Goal: Task Accomplishment & Management: Manage account settings

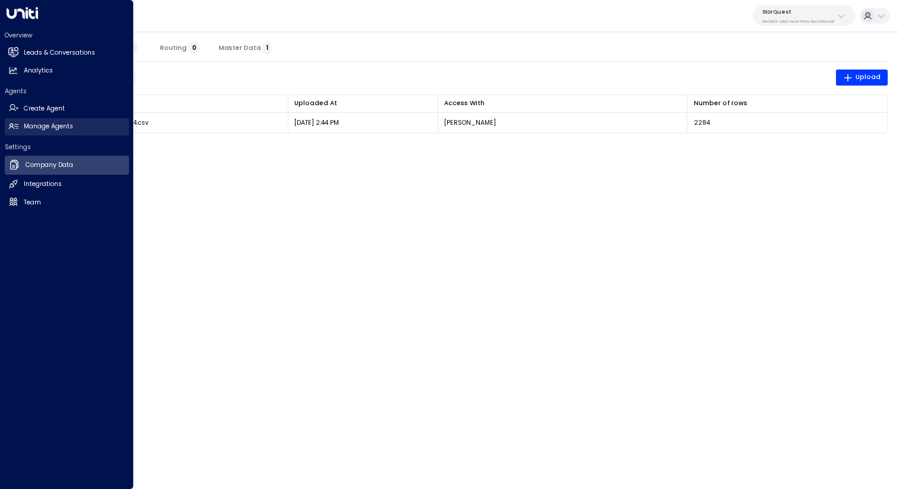
click at [53, 124] on h2 "Manage Agents" at bounding box center [48, 127] width 49 height 10
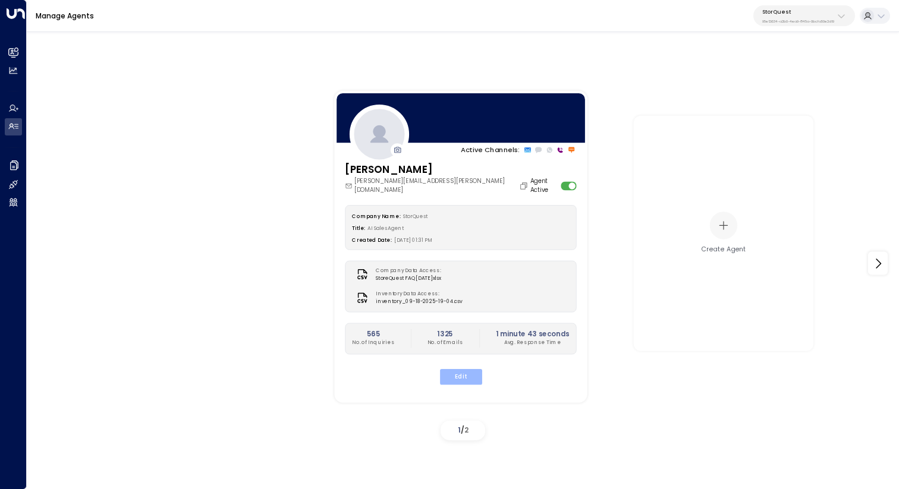
click at [459, 373] on button "Edit" at bounding box center [461, 376] width 42 height 15
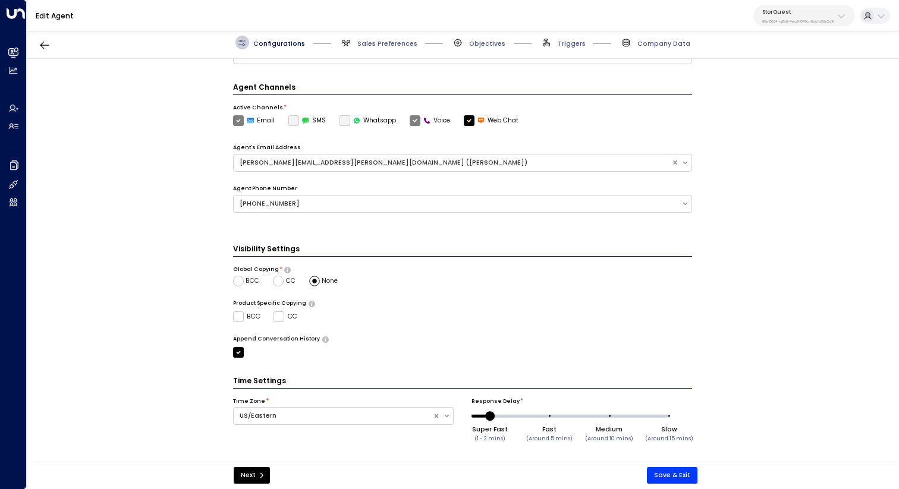
scroll to position [250, 0]
click at [385, 40] on span "Sales Preferences" at bounding box center [387, 43] width 60 height 9
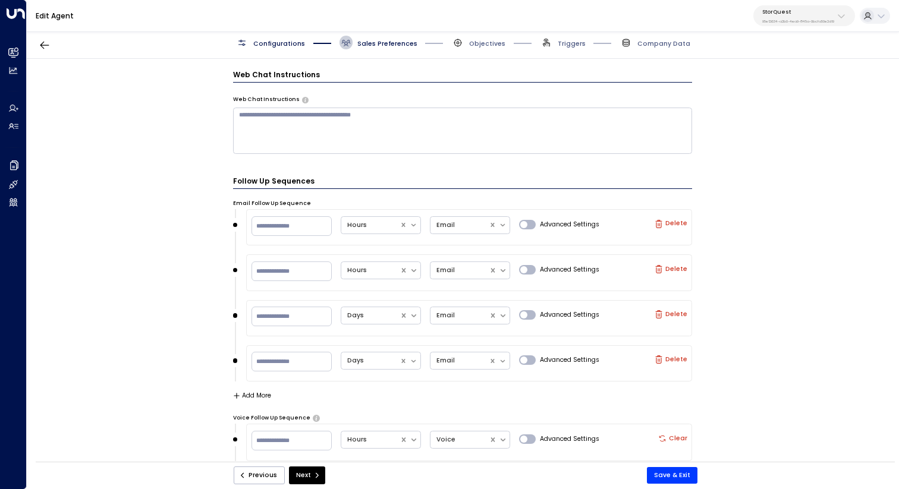
scroll to position [1078, 0]
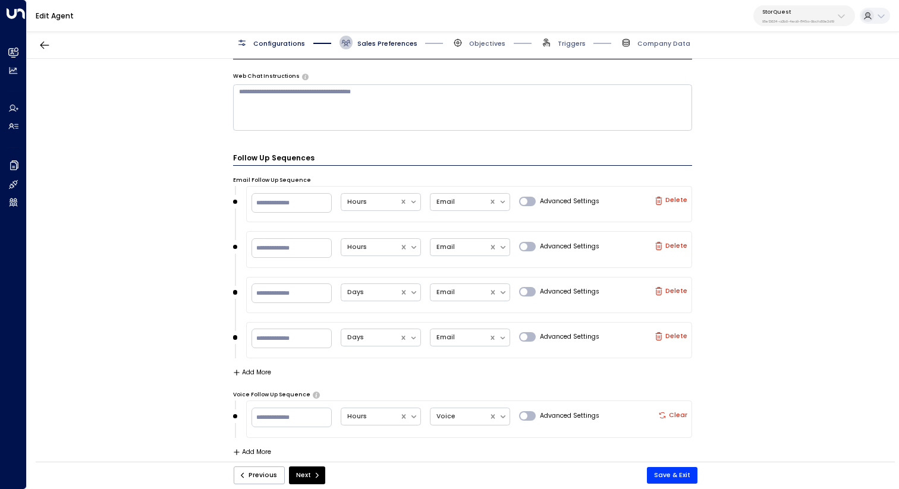
click at [484, 34] on div "Configurations Sales Preferences Objectives Triggers Company Data" at bounding box center [463, 43] width 872 height 32
click at [484, 39] on span "Objectives" at bounding box center [487, 43] width 36 height 9
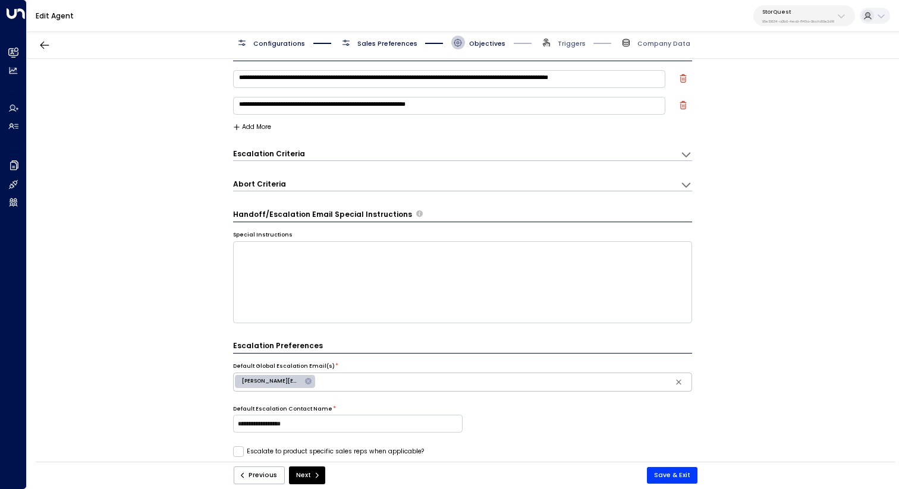
scroll to position [13, 0]
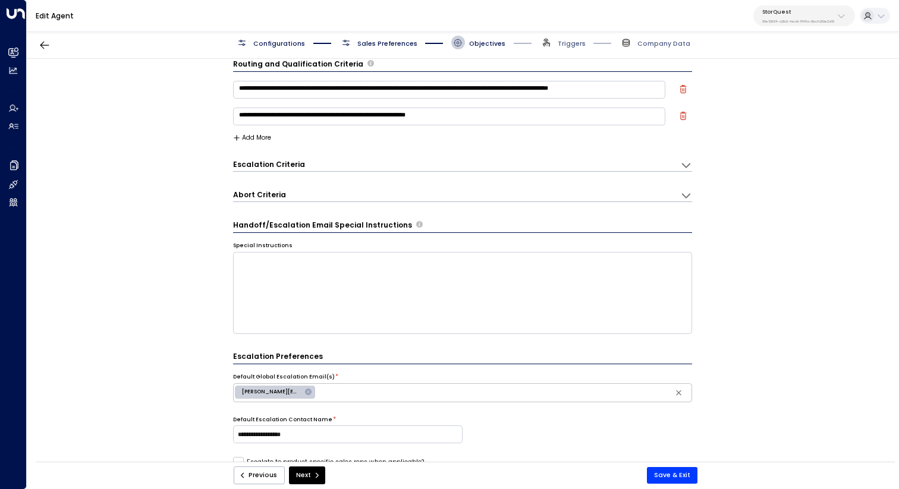
click at [347, 229] on h3 "Handoff/Escalation Email Special Instructions" at bounding box center [322, 225] width 179 height 11
click at [382, 156] on div "**********" at bounding box center [463, 163] width 460 height 17
click at [380, 165] on div "Escalation Criteria Reset" at bounding box center [452, 164] width 438 height 10
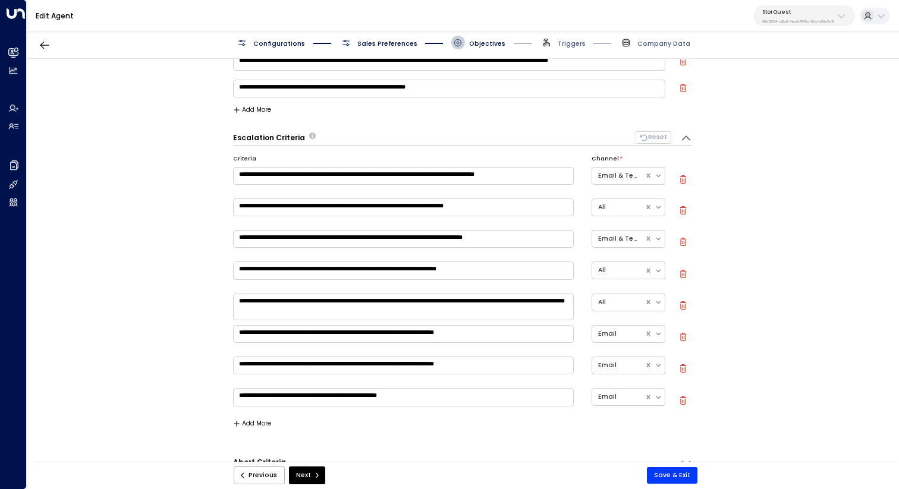
scroll to position [40, 0]
